Goal: Transaction & Acquisition: Purchase product/service

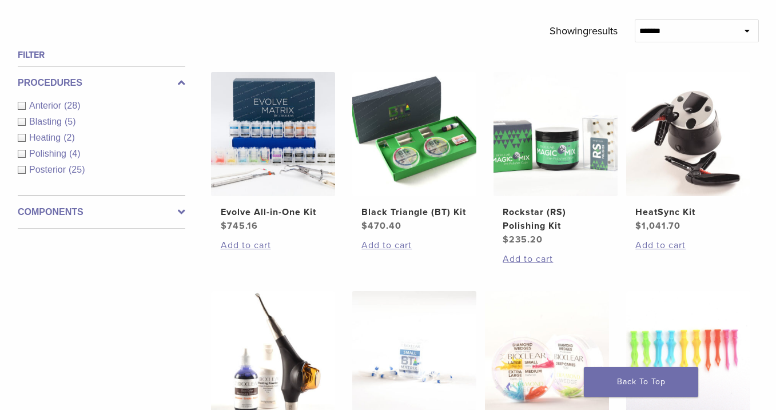
scroll to position [383, 0]
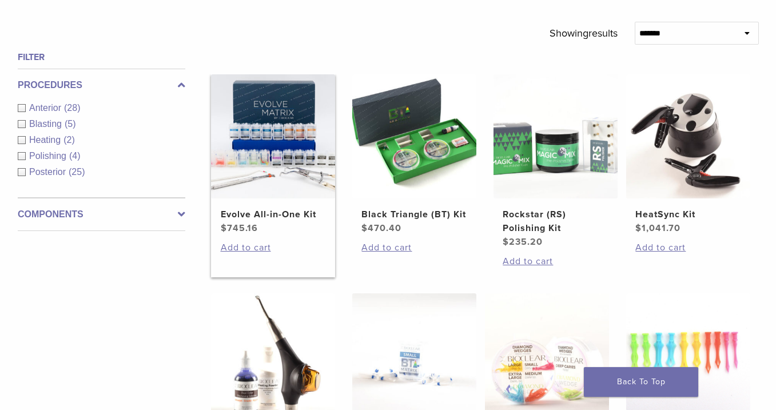
click at [300, 183] on img at bounding box center [273, 136] width 124 height 124
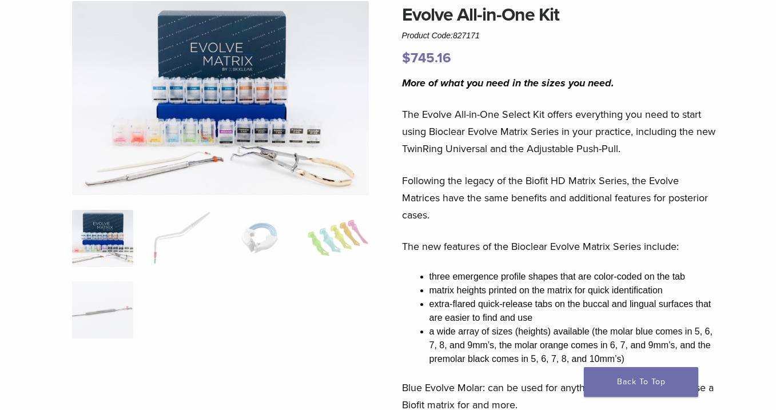
scroll to position [102, 0]
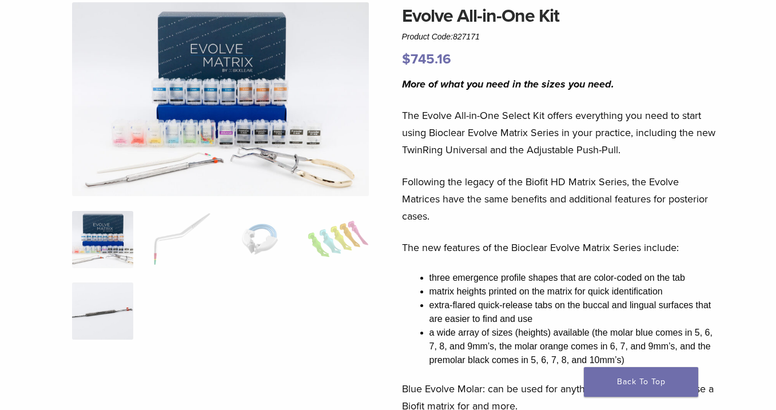
click at [93, 321] on img at bounding box center [102, 310] width 61 height 57
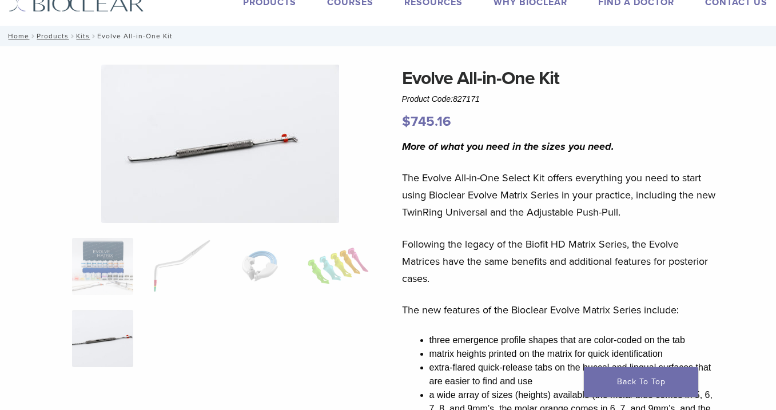
scroll to position [37, 0]
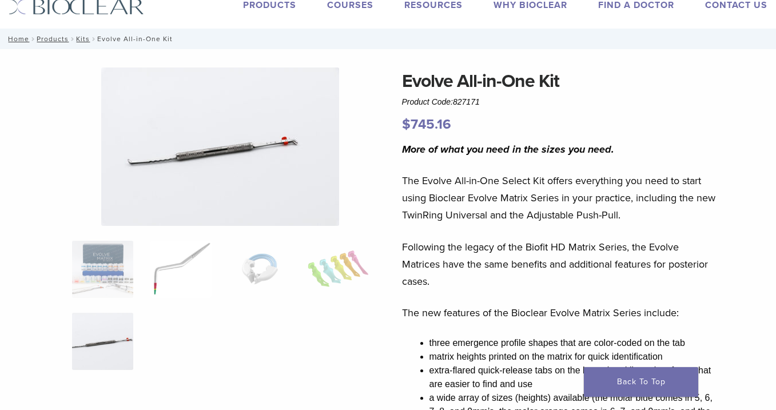
click at [161, 272] on img at bounding box center [180, 269] width 61 height 57
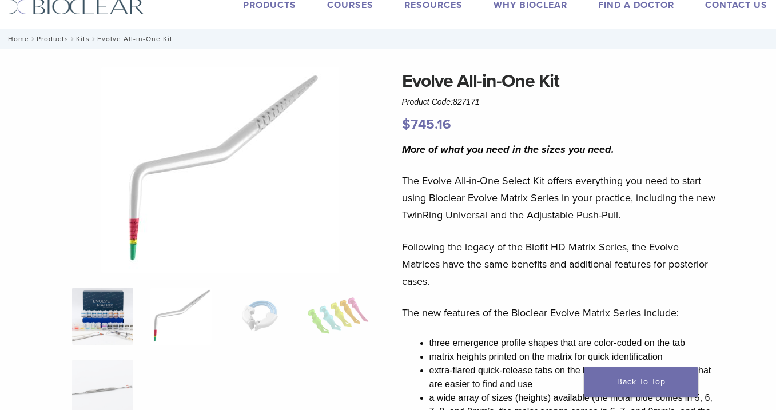
click at [123, 305] on img at bounding box center [102, 316] width 61 height 57
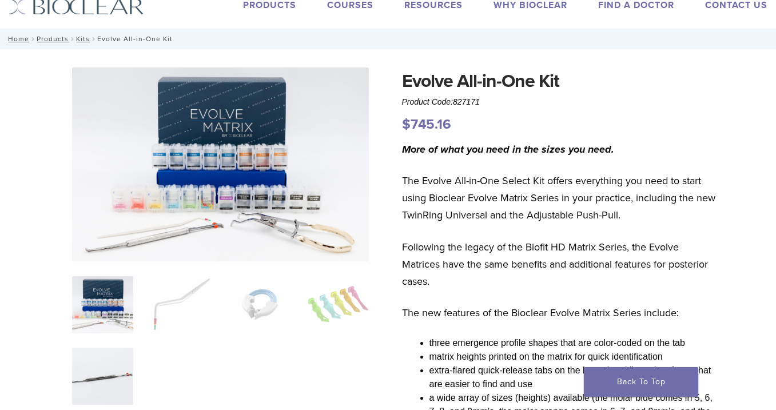
click at [125, 360] on img at bounding box center [102, 376] width 61 height 57
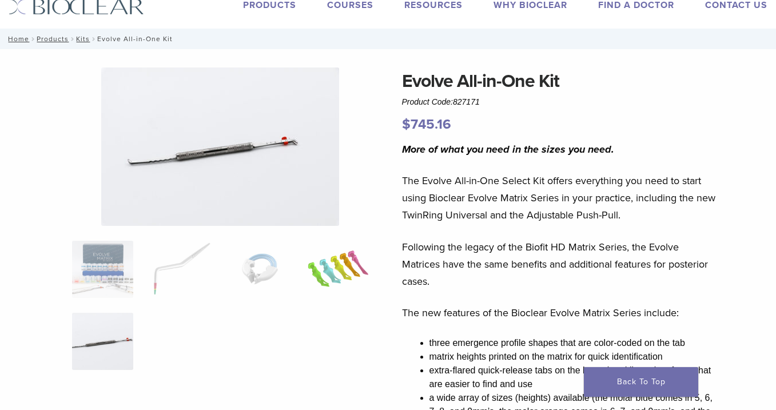
click at [352, 281] on img at bounding box center [338, 269] width 61 height 57
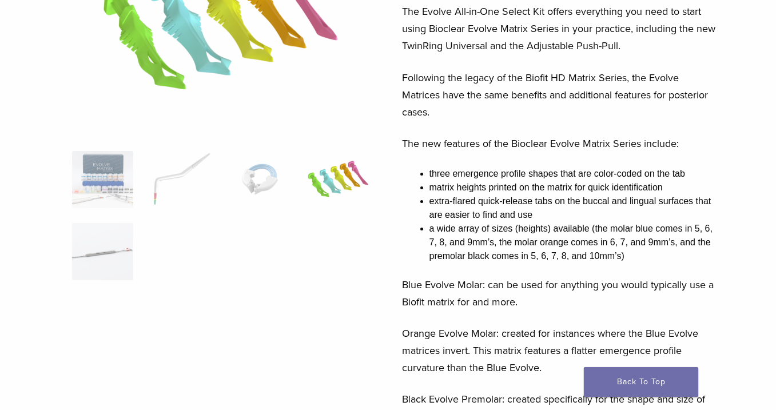
scroll to position [205, 0]
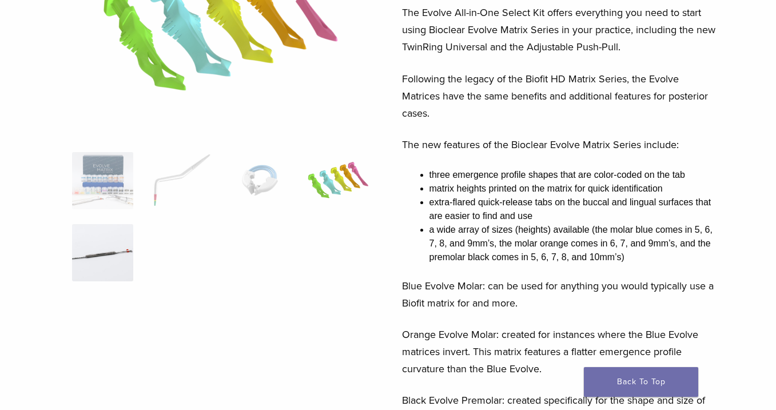
click at [121, 263] on img at bounding box center [102, 252] width 61 height 57
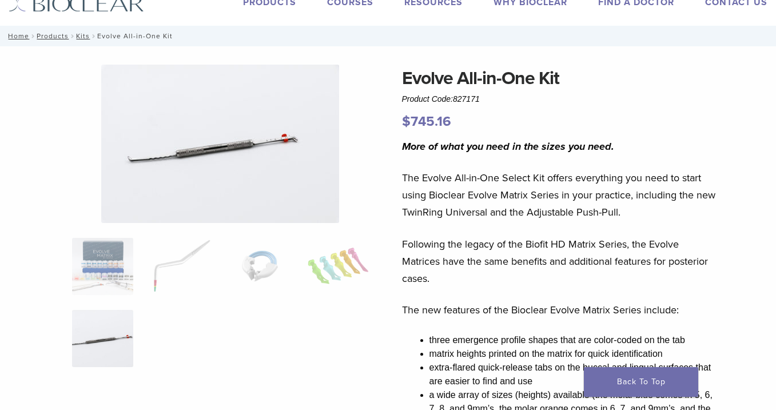
scroll to position [24, 0]
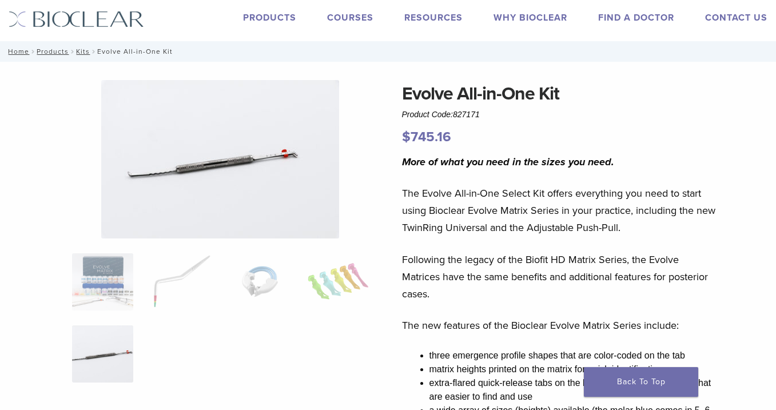
click at [187, 158] on img at bounding box center [220, 159] width 238 height 158
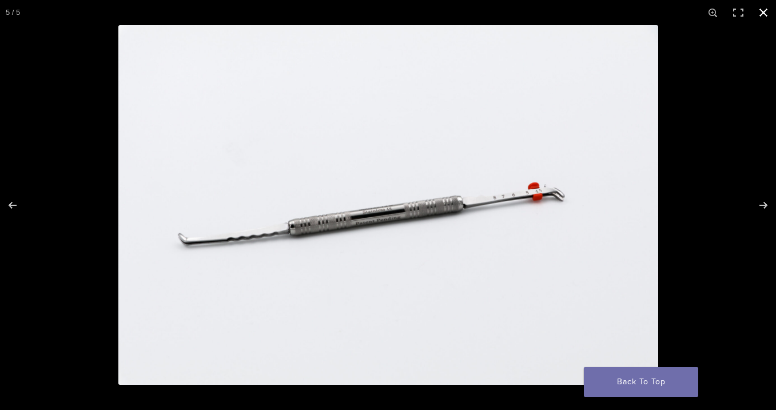
click at [757, 15] on button "Close (Esc)" at bounding box center [763, 12] width 25 height 25
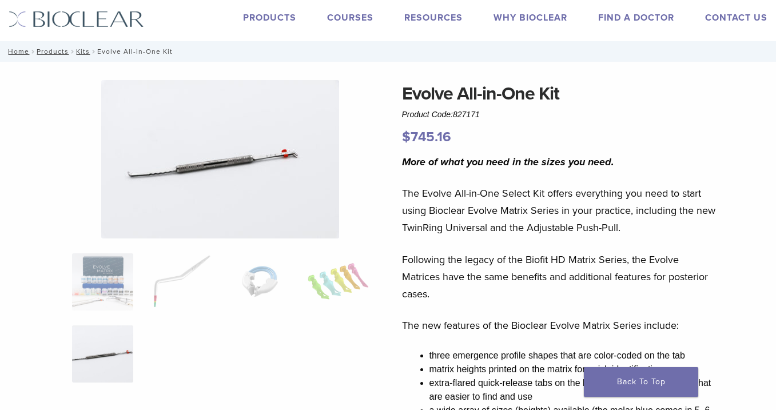
scroll to position [0, 0]
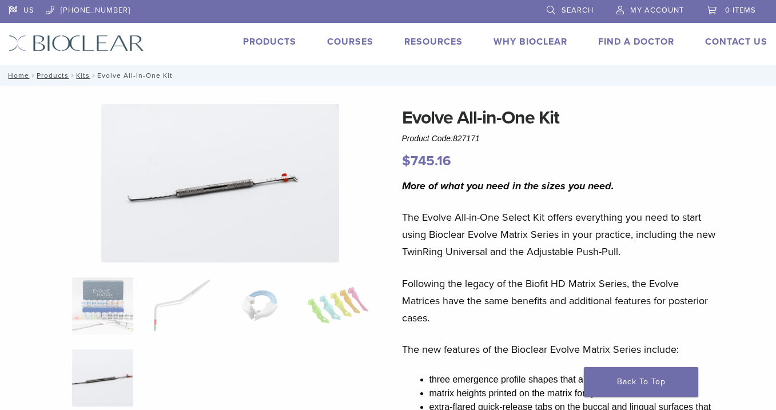
click at [541, 41] on link "Why Bioclear" at bounding box center [530, 41] width 74 height 11
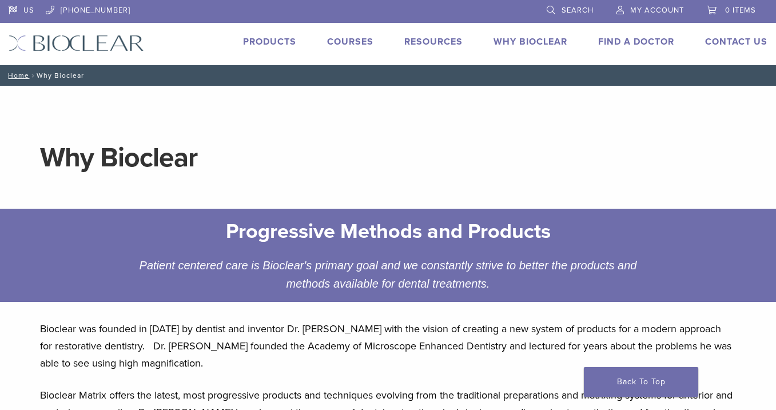
click at [264, 43] on link "Products" at bounding box center [269, 41] width 53 height 11
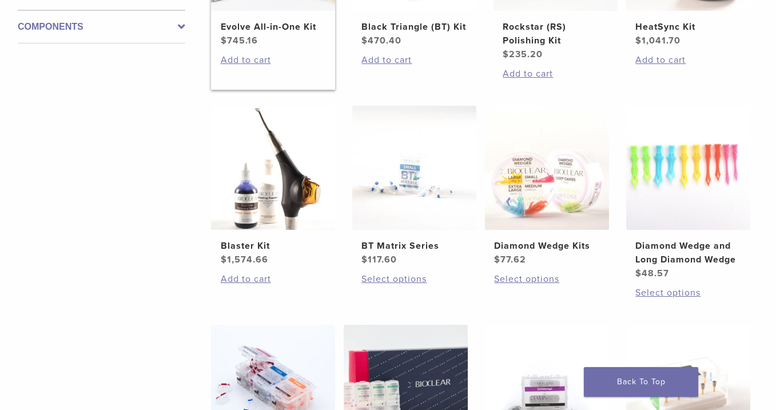
scroll to position [580, 0]
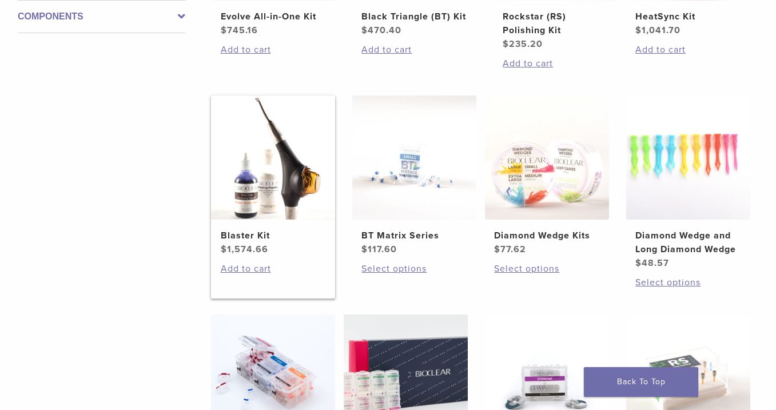
click at [293, 145] on img at bounding box center [273, 157] width 124 height 124
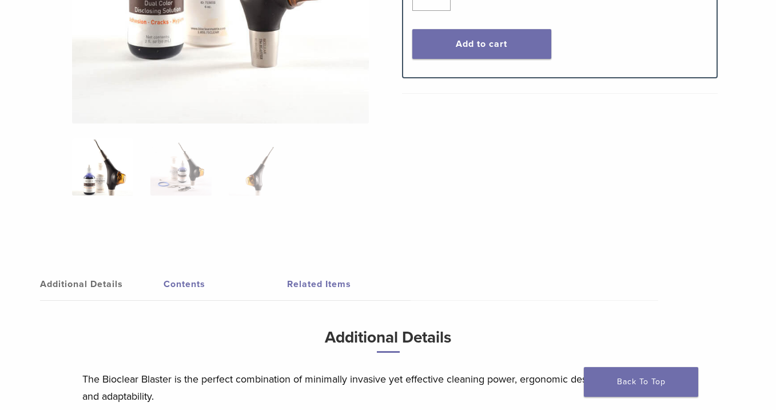
scroll to position [398, 0]
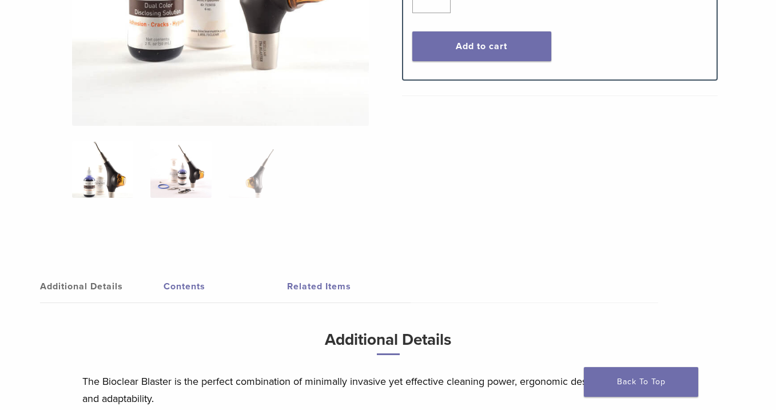
click at [168, 168] on img at bounding box center [180, 169] width 61 height 57
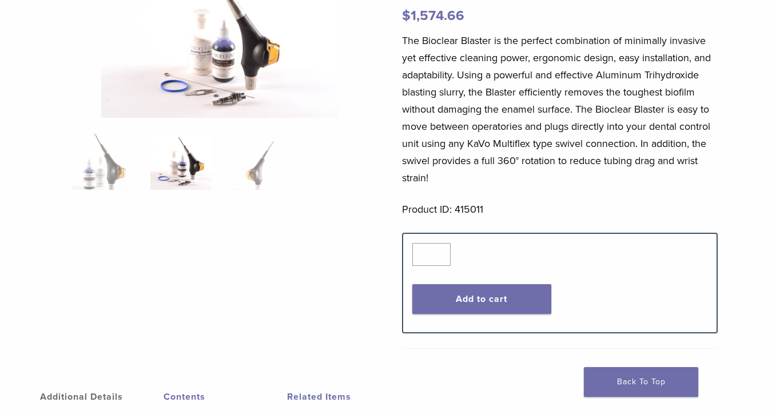
scroll to position [137, 0]
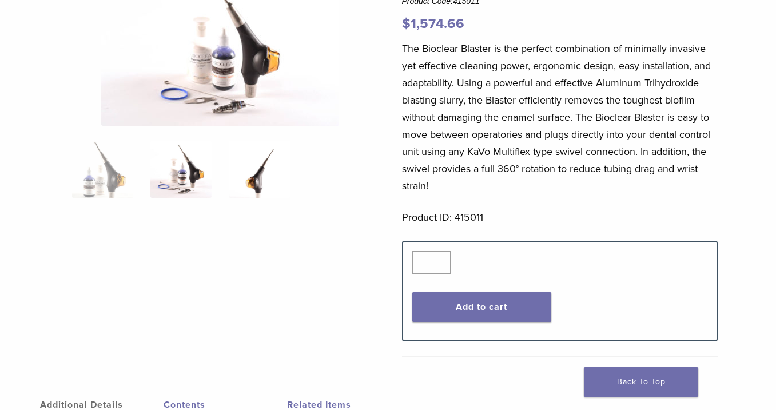
click at [252, 179] on img at bounding box center [259, 169] width 61 height 57
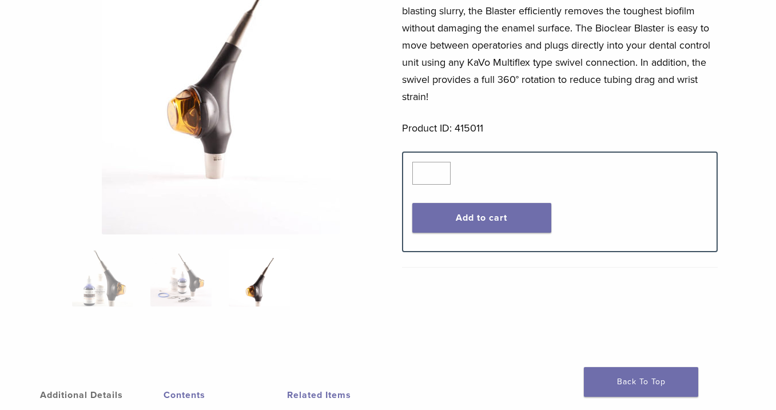
scroll to position [226, 0]
click at [88, 298] on img at bounding box center [102, 278] width 61 height 57
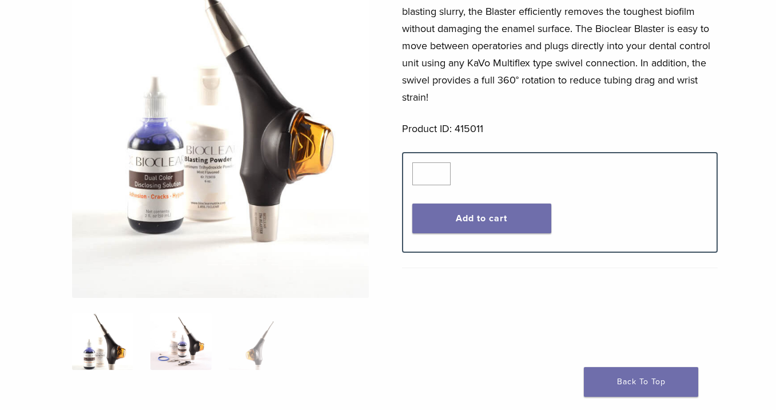
click at [178, 338] on img at bounding box center [180, 341] width 61 height 57
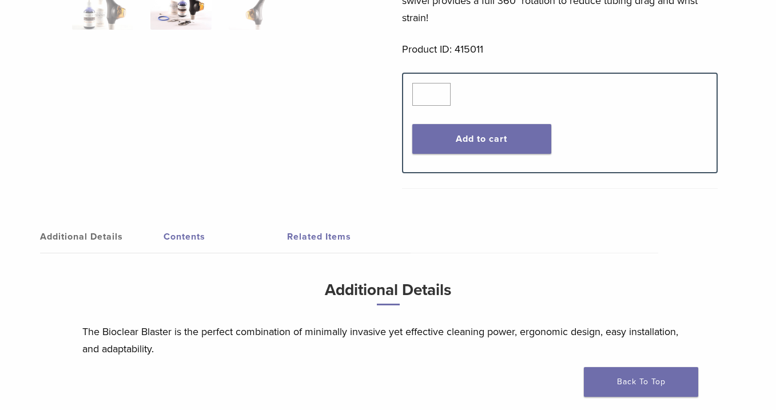
scroll to position [306, 0]
click at [181, 233] on link "Contents" at bounding box center [226, 236] width 124 height 32
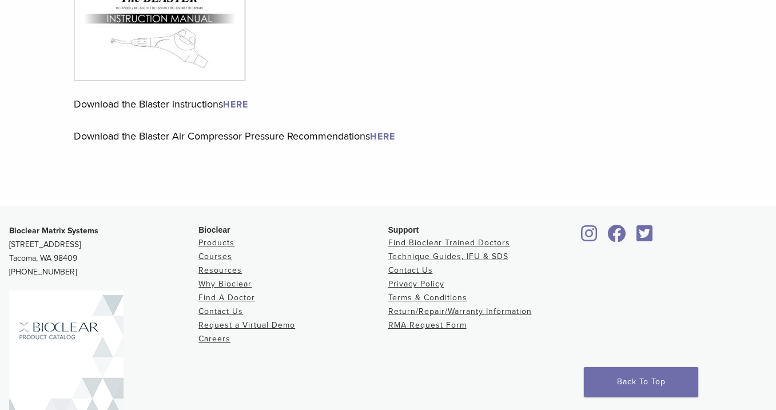
scroll to position [666, 0]
